Goal: Task Accomplishment & Management: Use online tool/utility

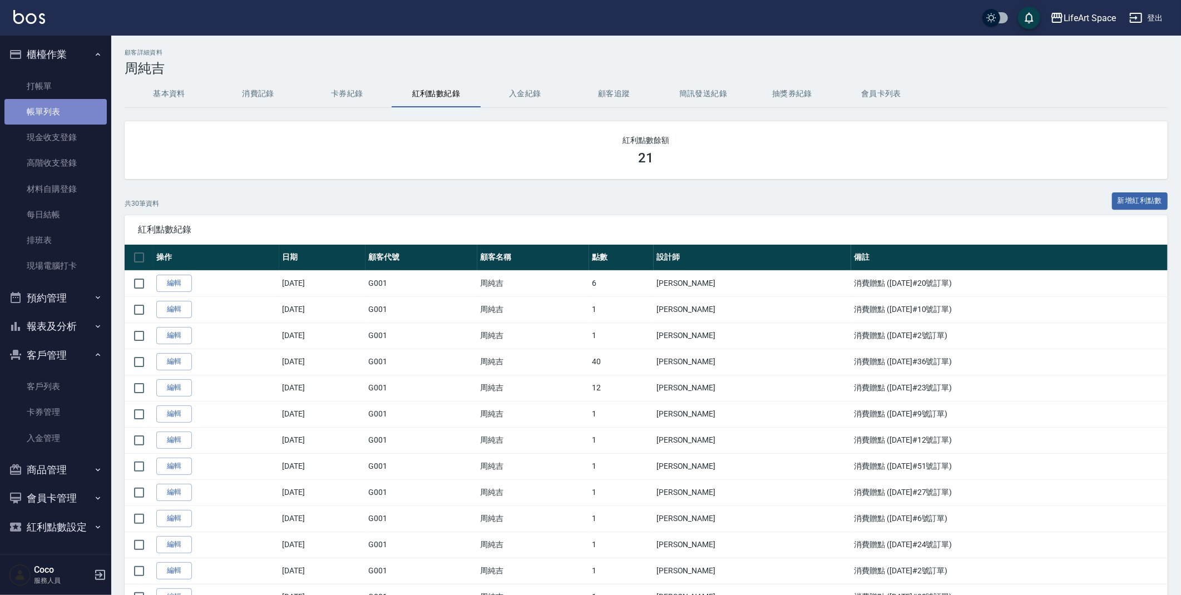
click at [79, 110] on link "帳單列表" at bounding box center [55, 112] width 102 height 26
click at [85, 112] on link "帳單列表" at bounding box center [55, 112] width 102 height 26
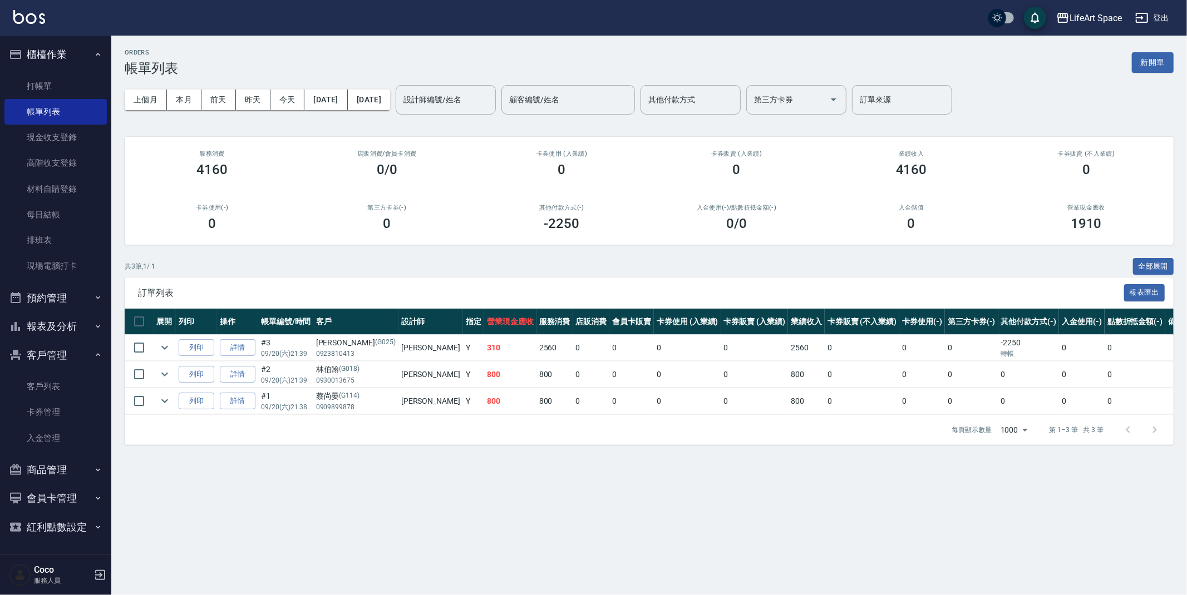
click at [1163, 74] on div "ORDERS 帳單列表 新開單" at bounding box center [649, 62] width 1049 height 27
click at [1161, 66] on button "新開單" at bounding box center [1153, 62] width 42 height 21
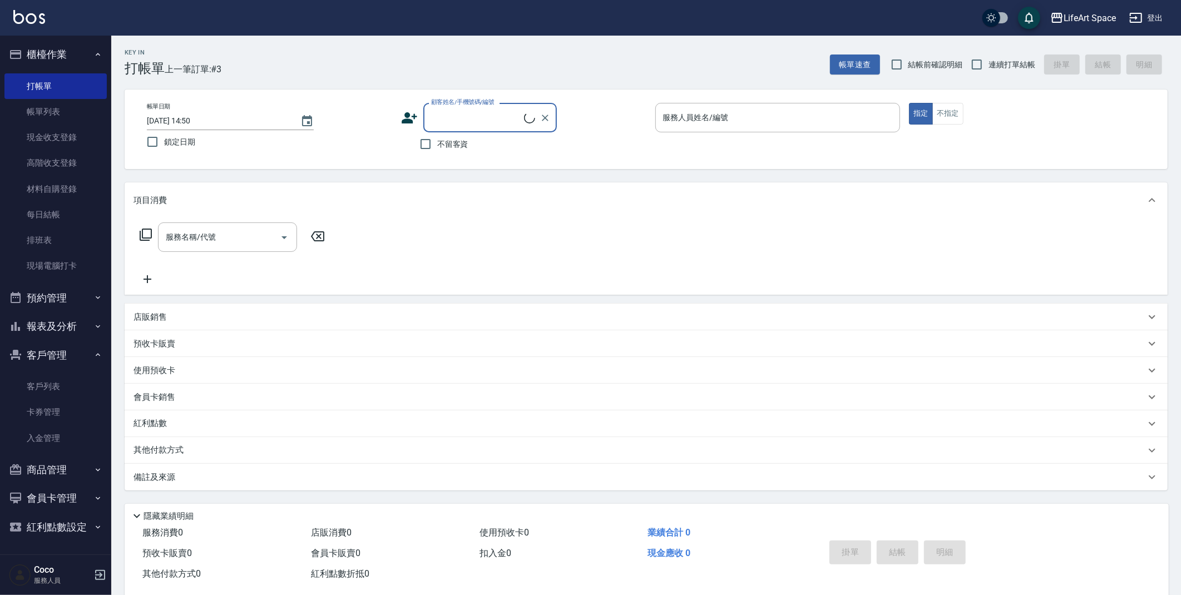
click at [441, 112] on input "顧客姓名/手機號碼/編號" at bounding box center [477, 117] width 96 height 19
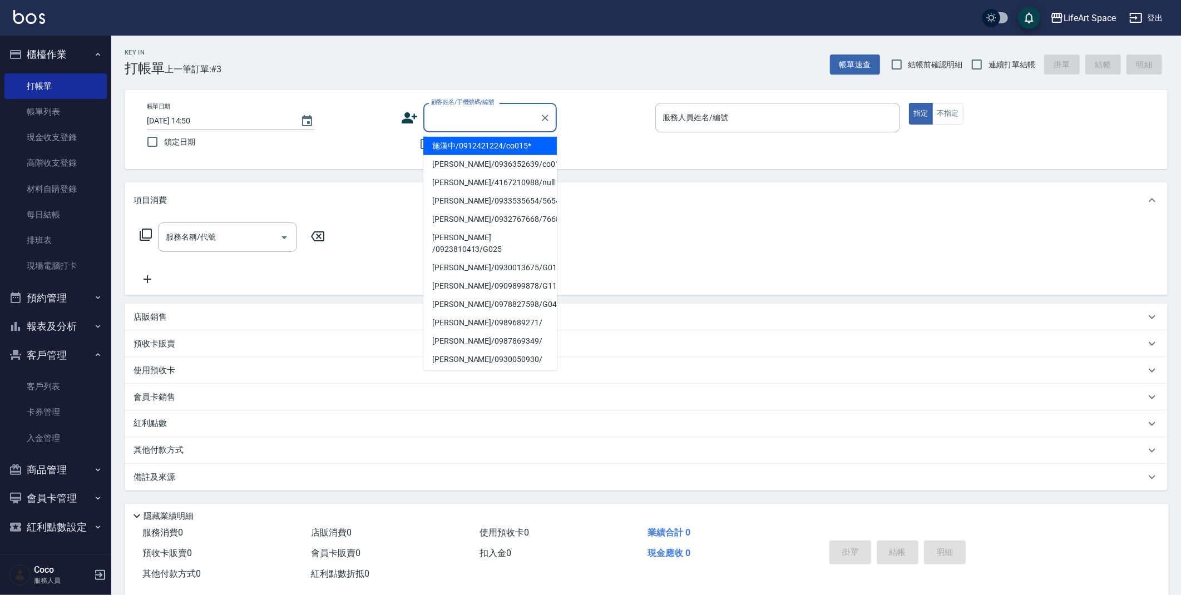
type input "d"
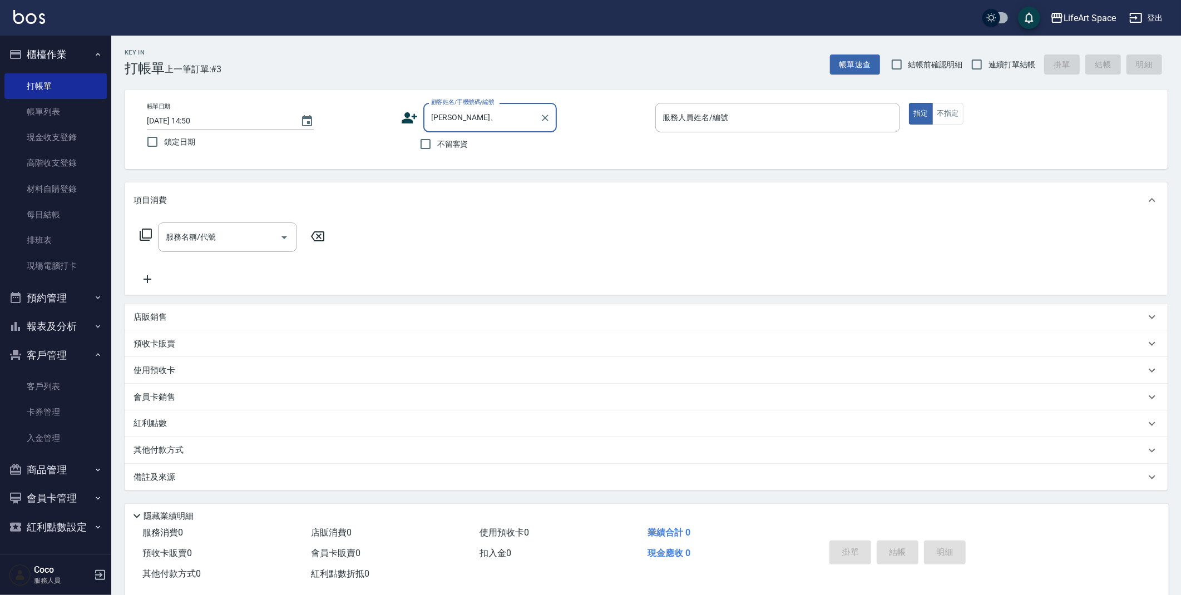
click at [487, 108] on input "[PERSON_NAME]、" at bounding box center [482, 117] width 107 height 19
click at [508, 151] on li "[PERSON_NAME]/0920347819/null" at bounding box center [490, 146] width 134 height 18
type input "[PERSON_NAME]/0920347819/null"
type input "[PERSON_NAME]"
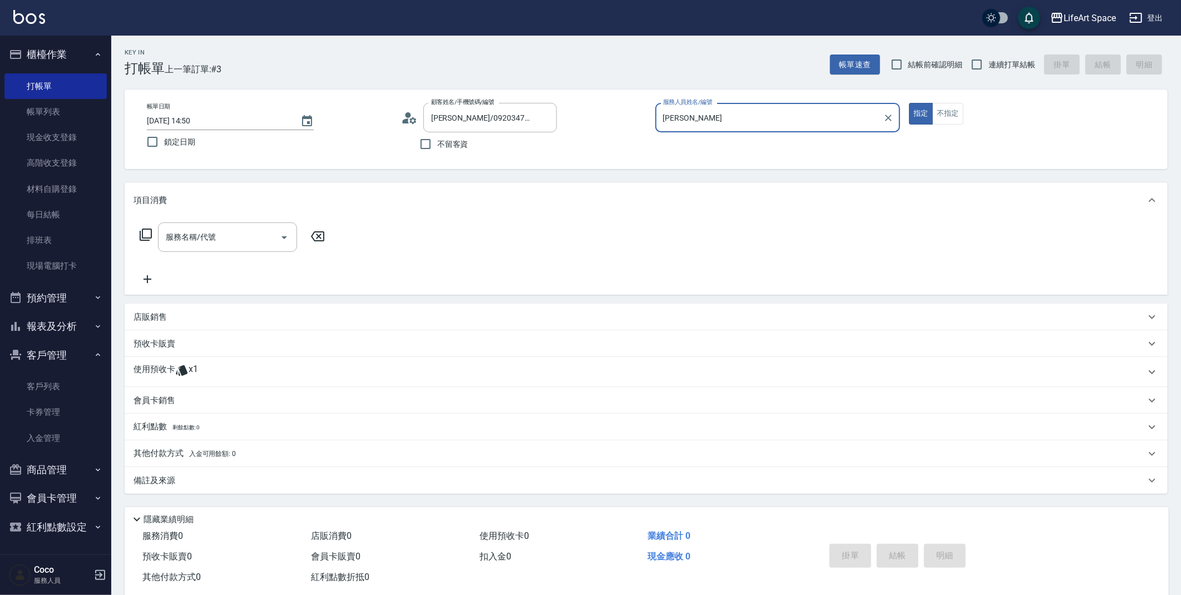
click at [200, 367] on div "使用預收卡 x1" at bounding box center [640, 372] width 1012 height 17
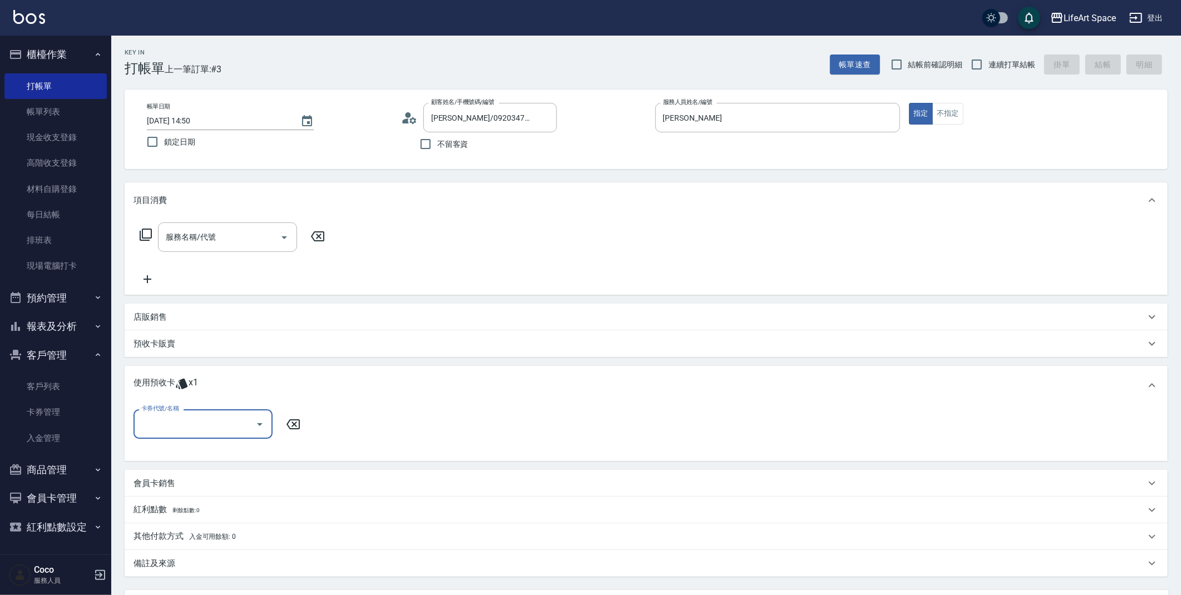
scroll to position [1, 0]
click at [228, 423] on input "卡券代號/名稱" at bounding box center [195, 424] width 112 height 19
click at [215, 454] on div "京喚羽護髮4次 剩餘1張" at bounding box center [203, 453] width 139 height 18
type input "京喚羽護髮4次"
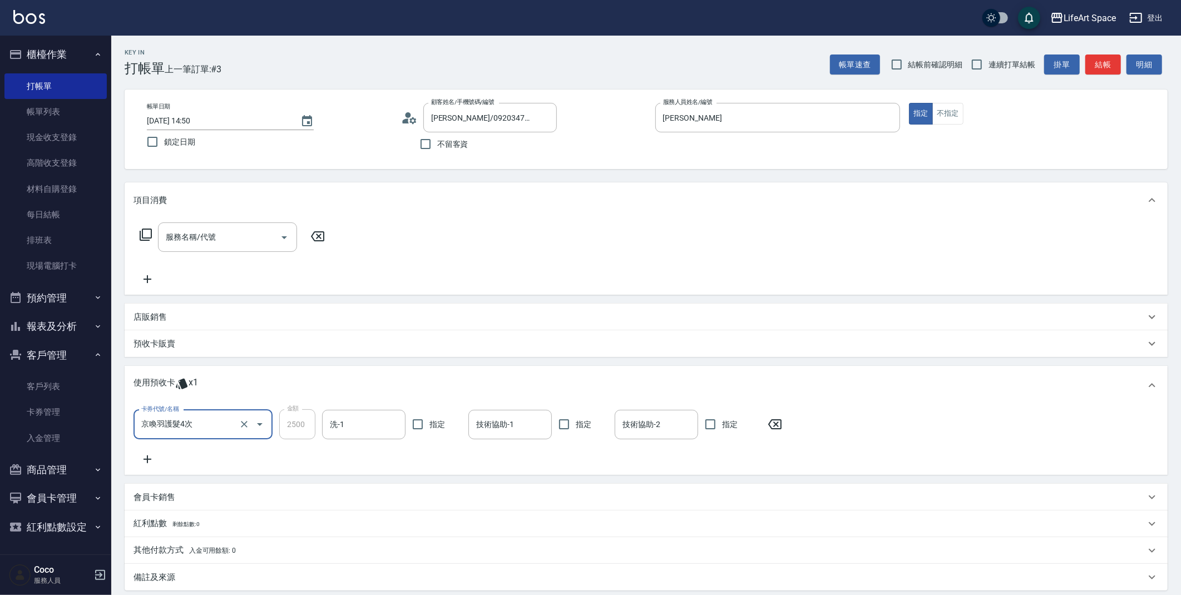
scroll to position [120, 0]
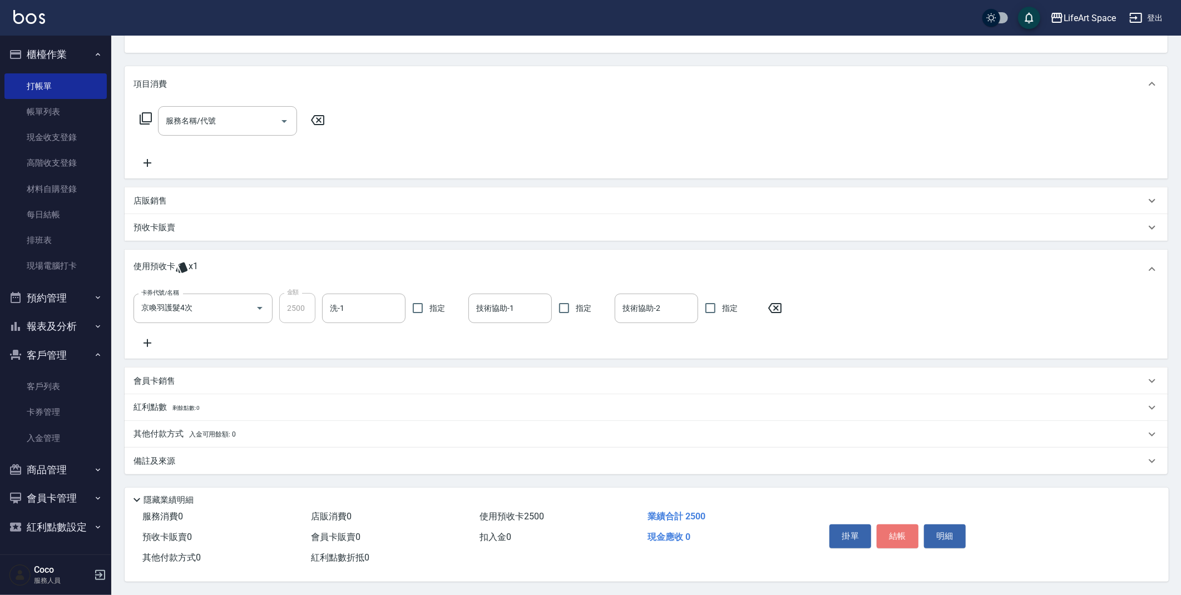
click at [890, 536] on button "結帳" at bounding box center [898, 536] width 42 height 23
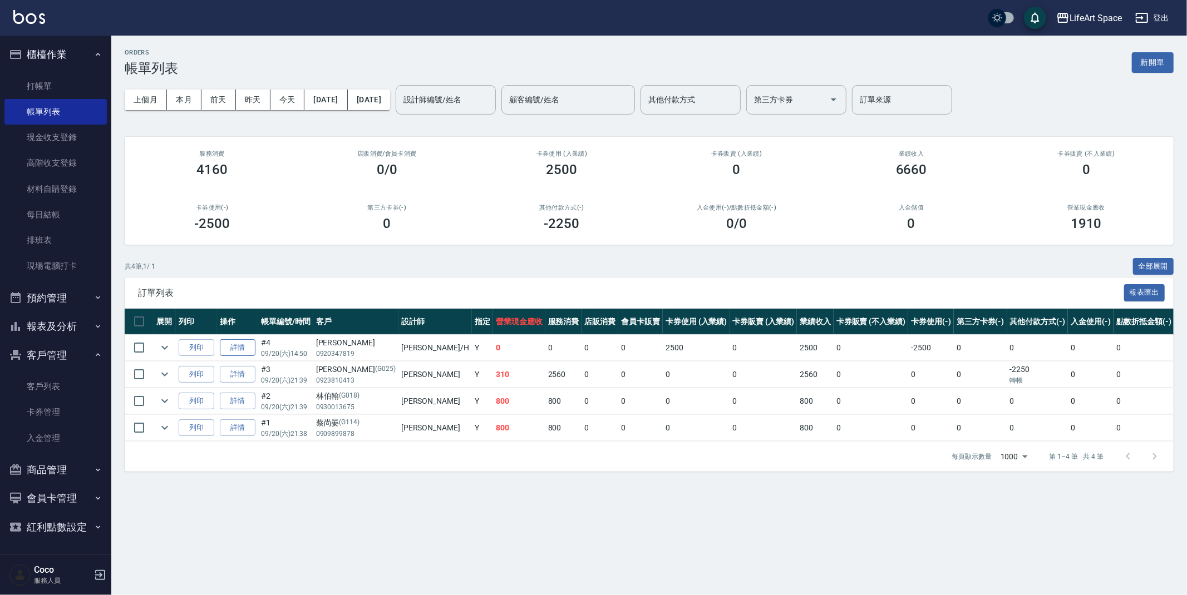
click at [247, 347] on link "詳情" at bounding box center [238, 347] width 36 height 17
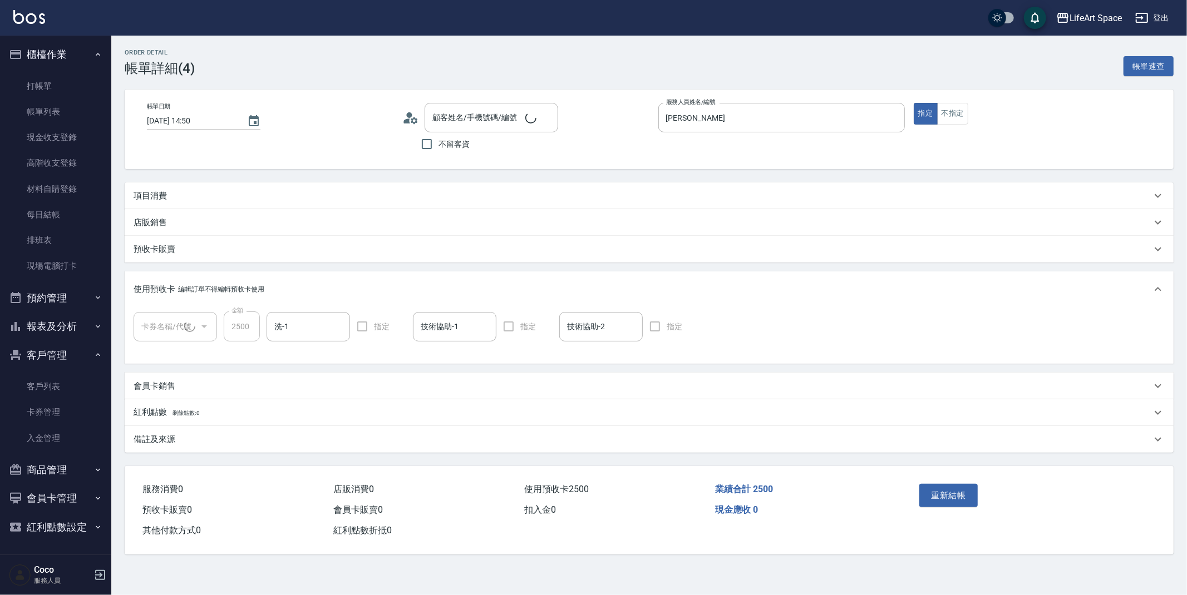
type input "[DATE] 14:50"
type input "[PERSON_NAME]"
type input "[PERSON_NAME]/0920347819/null"
type input "京喚羽護髮4次(1/1)"
